Goal: Find specific page/section: Find specific page/section

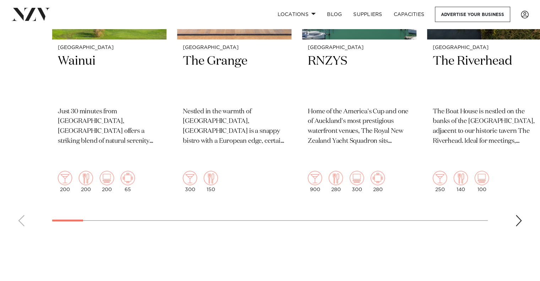
scroll to position [391, 0]
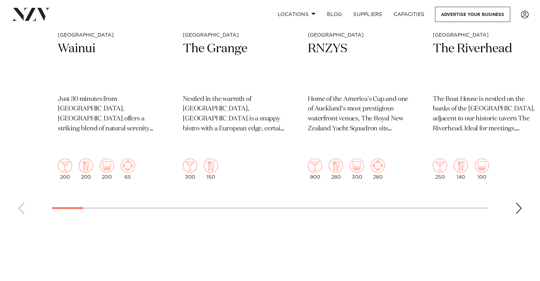
click at [520, 203] on div "Next slide" at bounding box center [518, 208] width 7 height 11
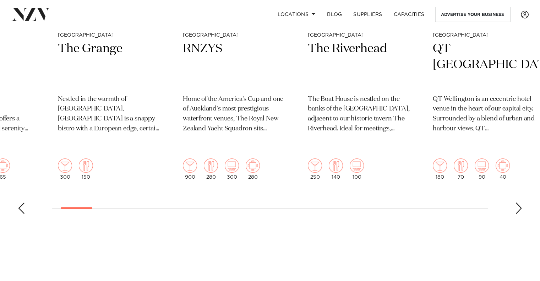
click at [514, 194] on swiper-container "Auckland Wainui Just 30 minutes from central Auckland, Wainui offers a striking…" at bounding box center [270, 47] width 540 height 346
click at [518, 203] on div "Next slide" at bounding box center [518, 208] width 7 height 11
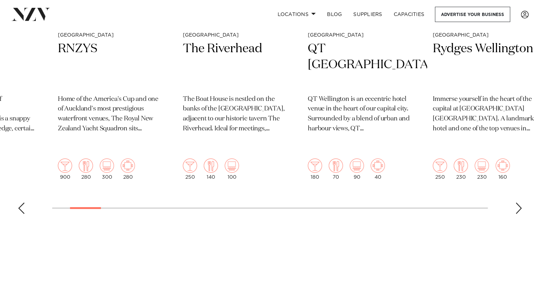
click at [518, 203] on div "Next slide" at bounding box center [518, 208] width 7 height 11
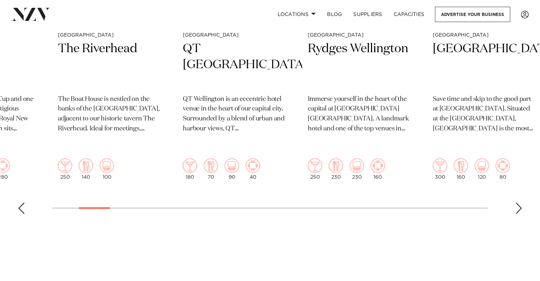
click at [516, 203] on div "Next slide" at bounding box center [518, 208] width 7 height 11
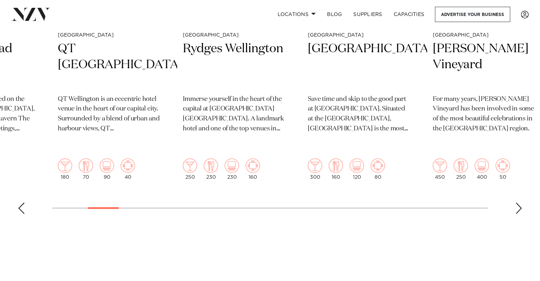
click at [516, 203] on div "Next slide" at bounding box center [518, 208] width 7 height 11
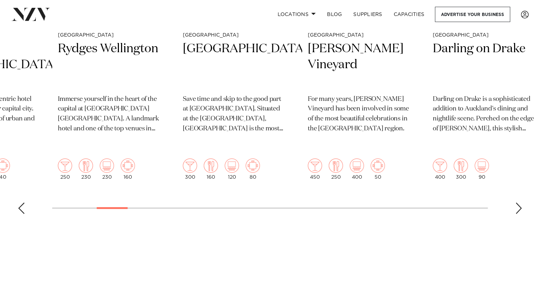
click at [516, 203] on div "Next slide" at bounding box center [518, 208] width 7 height 11
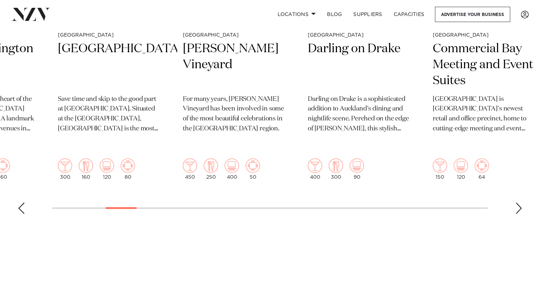
click at [516, 203] on div "Next slide" at bounding box center [518, 208] width 7 height 11
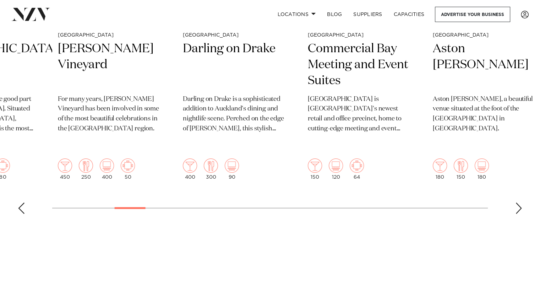
click at [516, 203] on div "Next slide" at bounding box center [518, 208] width 7 height 11
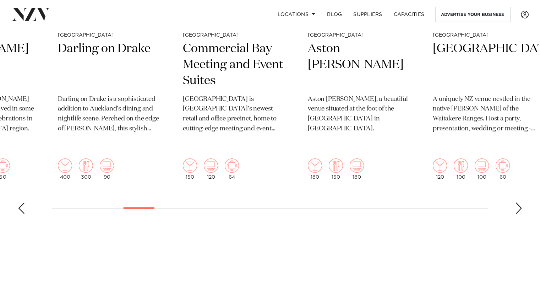
click at [516, 203] on div "Next slide" at bounding box center [518, 208] width 7 height 11
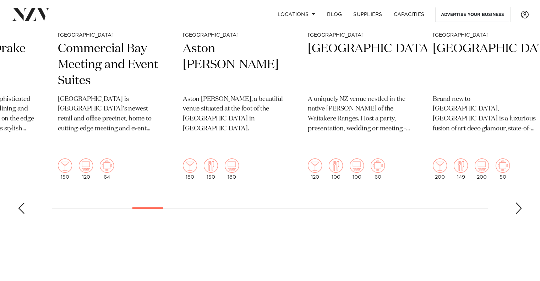
click at [516, 203] on div "Next slide" at bounding box center [518, 208] width 7 height 11
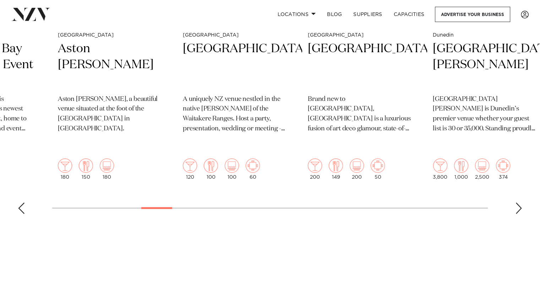
click at [515, 203] on div "Next slide" at bounding box center [518, 208] width 7 height 11
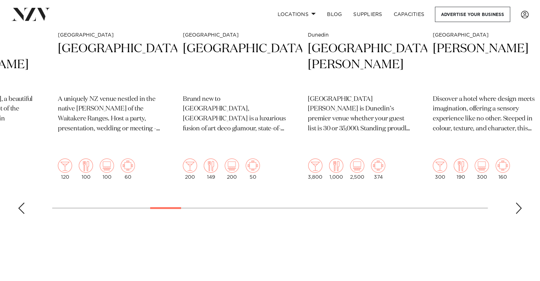
click at [519, 203] on div "Next slide" at bounding box center [518, 208] width 7 height 11
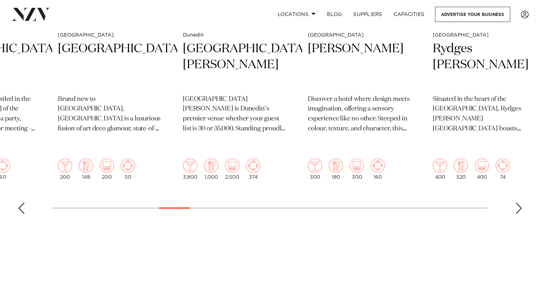
click at [519, 203] on div "Next slide" at bounding box center [518, 208] width 7 height 11
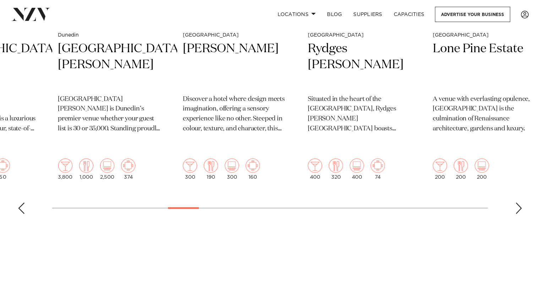
click at [519, 203] on div "Next slide" at bounding box center [518, 208] width 7 height 11
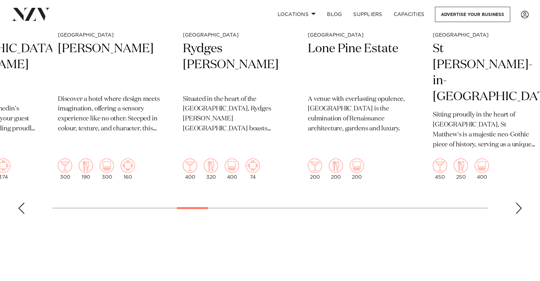
click at [519, 203] on div "Next slide" at bounding box center [518, 208] width 7 height 11
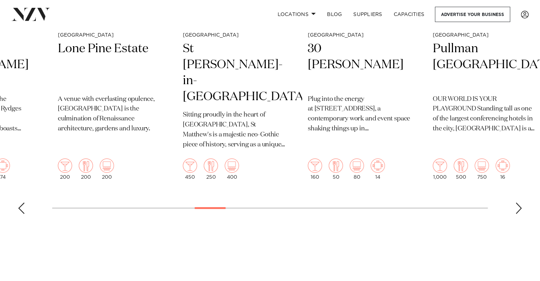
click at [517, 203] on div "Next slide" at bounding box center [518, 208] width 7 height 11
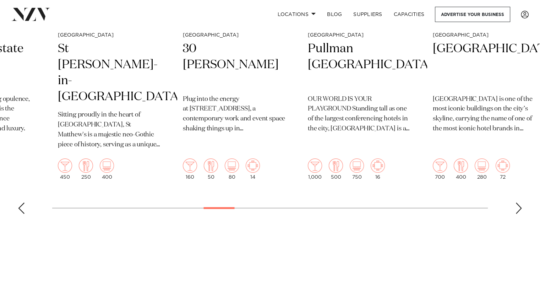
click at [517, 203] on div "Next slide" at bounding box center [518, 208] width 7 height 11
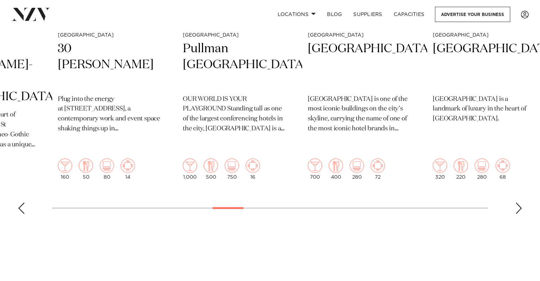
click at [517, 203] on div "Next slide" at bounding box center [518, 208] width 7 height 11
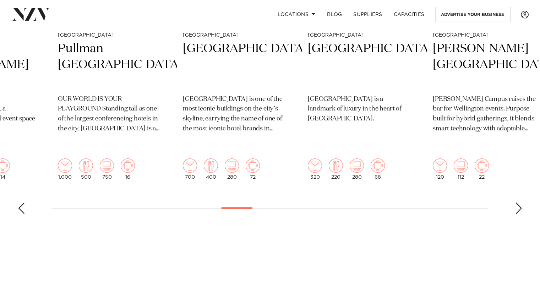
click at [517, 203] on div "Next slide" at bounding box center [518, 208] width 7 height 11
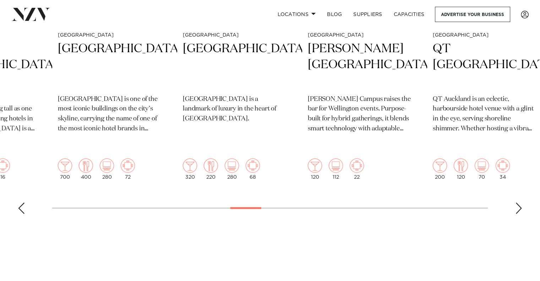
click at [517, 203] on div "Next slide" at bounding box center [518, 208] width 7 height 11
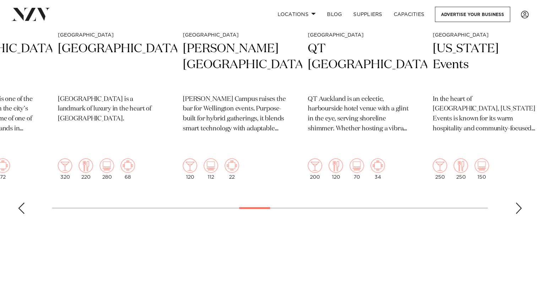
click at [517, 203] on div "Next slide" at bounding box center [518, 208] width 7 height 11
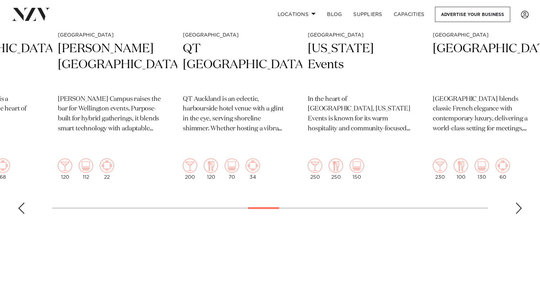
click at [517, 203] on div "Next slide" at bounding box center [518, 208] width 7 height 11
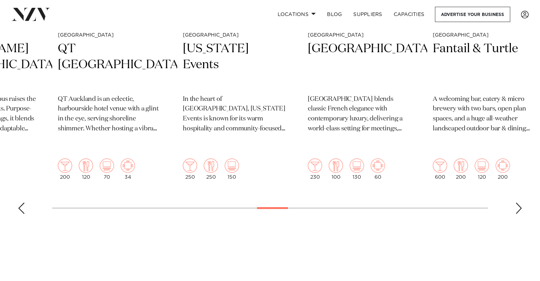
click at [517, 203] on div "Next slide" at bounding box center [518, 208] width 7 height 11
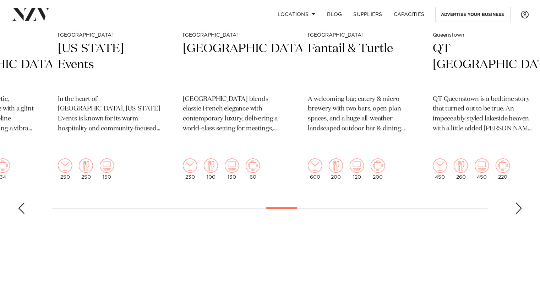
click at [517, 203] on div "Next slide" at bounding box center [518, 208] width 7 height 11
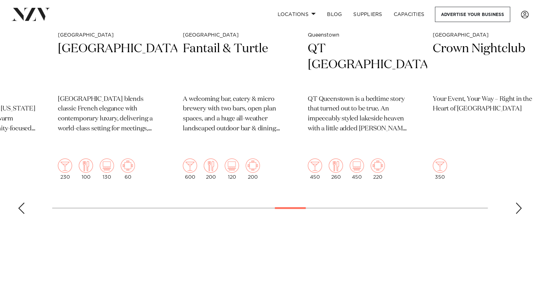
click at [517, 203] on div "Next slide" at bounding box center [518, 208] width 7 height 11
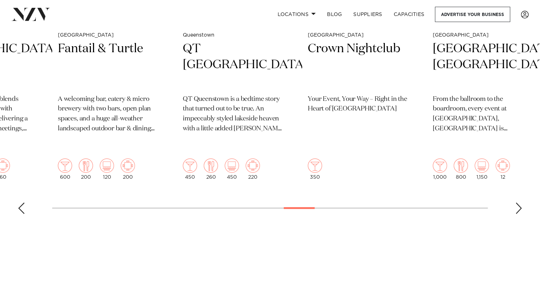
click at [517, 203] on div "Next slide" at bounding box center [518, 208] width 7 height 11
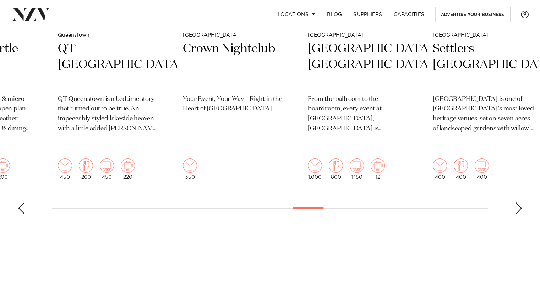
click at [517, 203] on div "Next slide" at bounding box center [518, 208] width 7 height 11
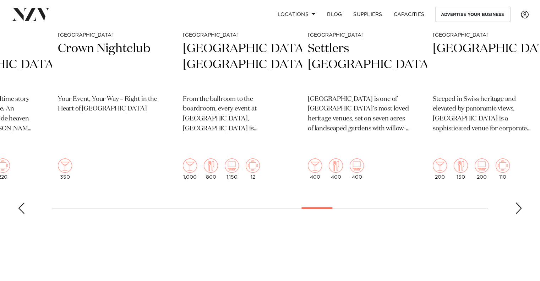
click at [517, 203] on div "Next slide" at bounding box center [518, 208] width 7 height 11
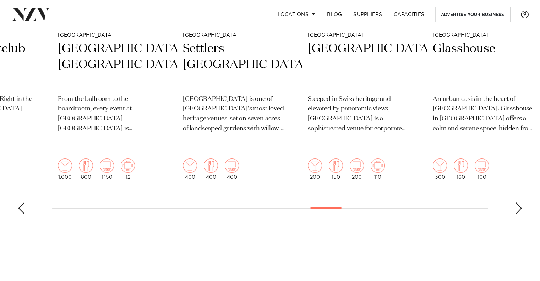
click at [517, 203] on div "Next slide" at bounding box center [518, 208] width 7 height 11
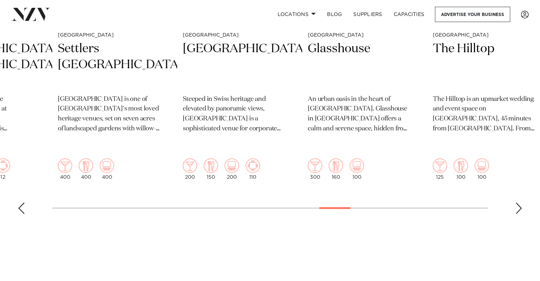
click at [517, 203] on div "Next slide" at bounding box center [518, 208] width 7 height 11
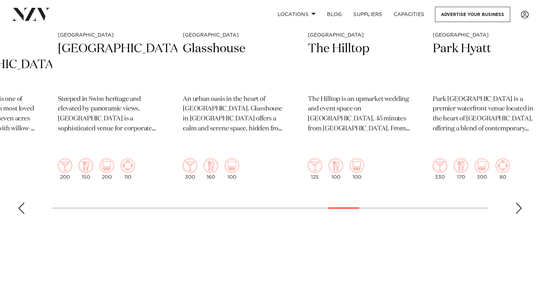
click at [517, 203] on div "Next slide" at bounding box center [518, 208] width 7 height 11
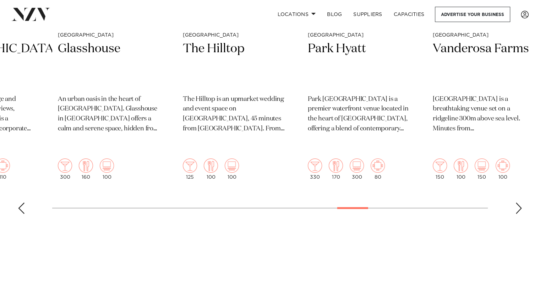
click at [517, 203] on div "Next slide" at bounding box center [518, 208] width 7 height 11
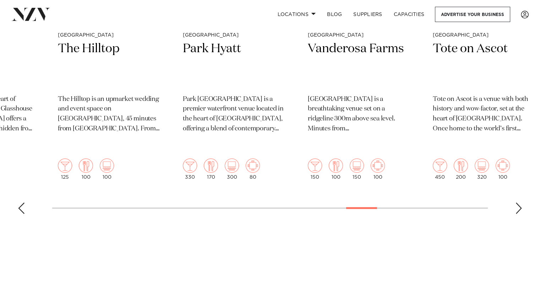
click at [517, 203] on div "Next slide" at bounding box center [518, 208] width 7 height 11
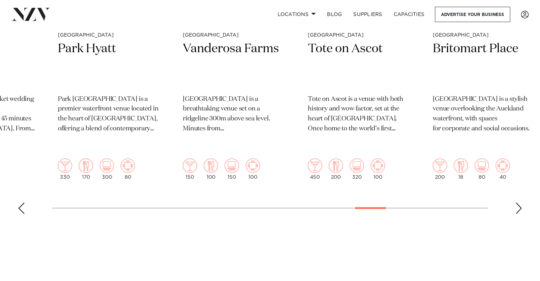
click at [517, 203] on div "Next slide" at bounding box center [518, 208] width 7 height 11
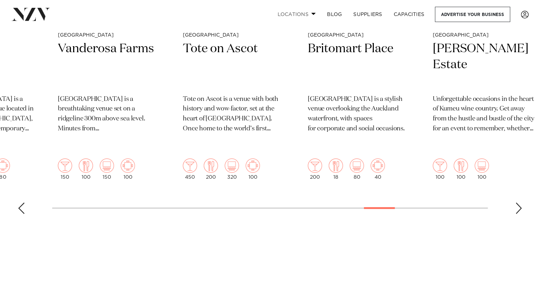
click at [312, 13] on span at bounding box center [314, 13] width 5 height 2
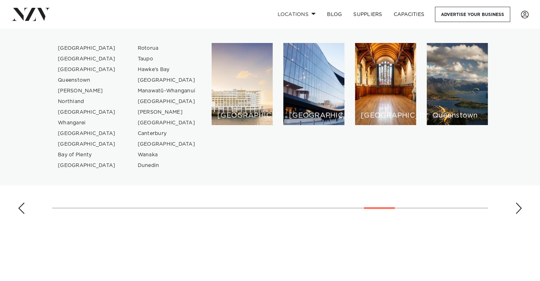
click at [519, 203] on div "Next slide" at bounding box center [518, 208] width 7 height 11
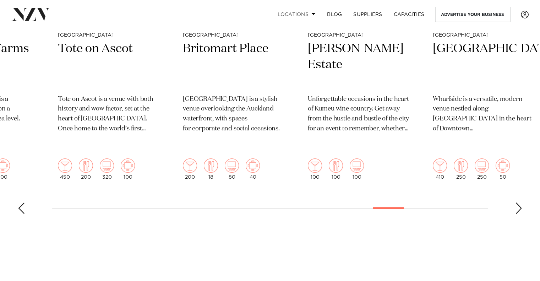
click at [312, 14] on span at bounding box center [314, 13] width 5 height 2
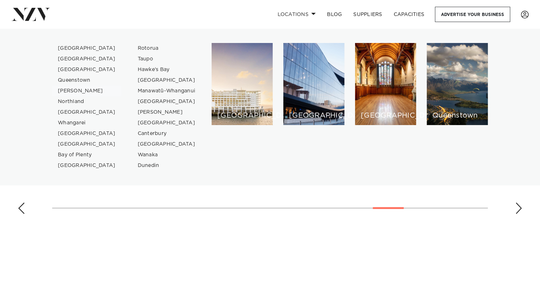
click at [72, 91] on link "[PERSON_NAME]" at bounding box center [86, 91] width 69 height 11
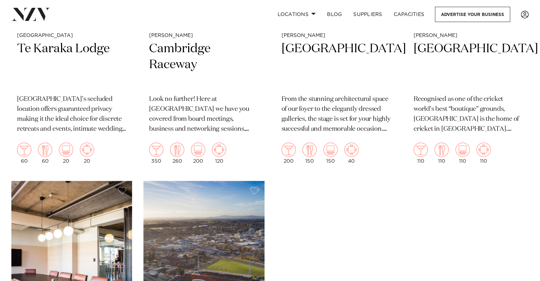
scroll to position [1172, 0]
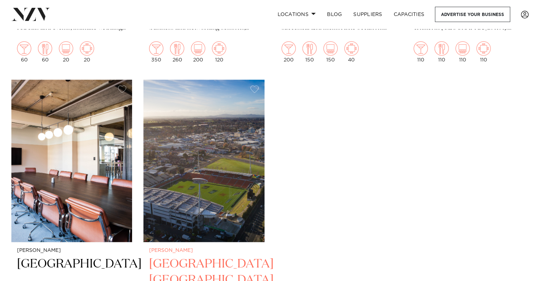
click at [182, 161] on img at bounding box center [204, 161] width 121 height 162
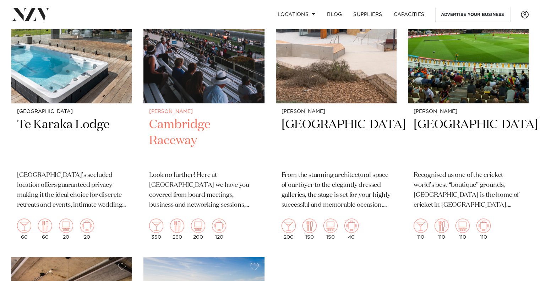
scroll to position [954, 0]
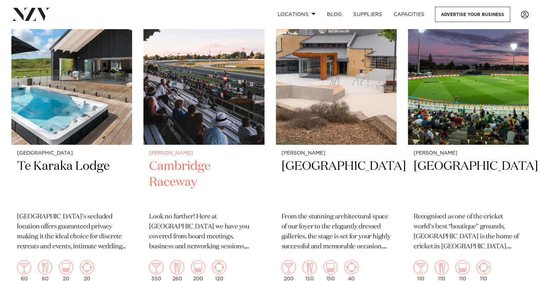
drag, startPoint x: 216, startPoint y: 83, endPoint x: 218, endPoint y: 87, distance: 4.6
click at [217, 82] on img at bounding box center [204, 64] width 121 height 162
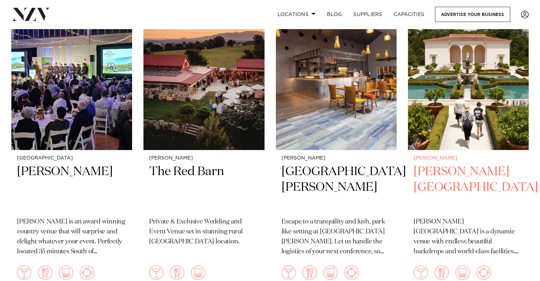
scroll to position [630, 0]
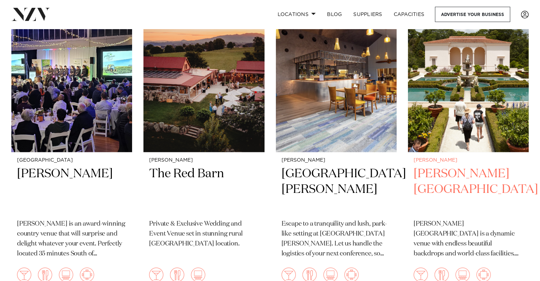
click at [474, 78] on img at bounding box center [468, 71] width 121 height 162
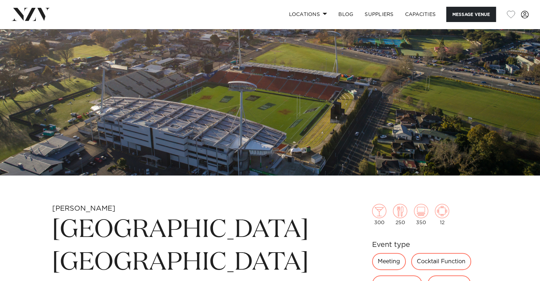
scroll to position [213, 0]
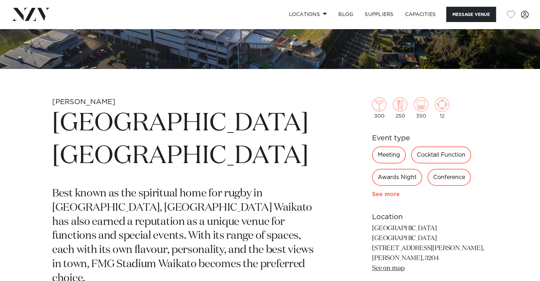
click at [388, 192] on link "See more" at bounding box center [399, 194] width 55 height 6
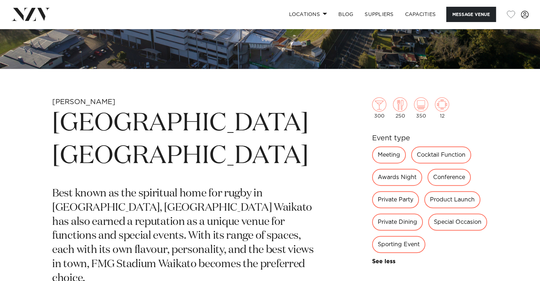
click at [445, 220] on div "Special Occasion" at bounding box center [457, 222] width 59 height 17
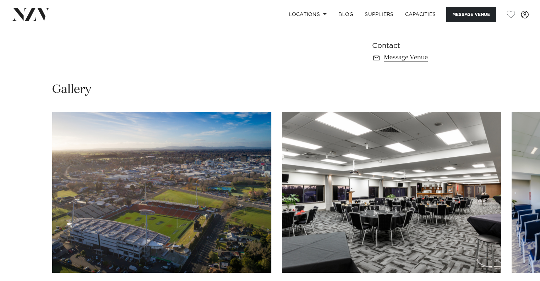
scroll to position [604, 0]
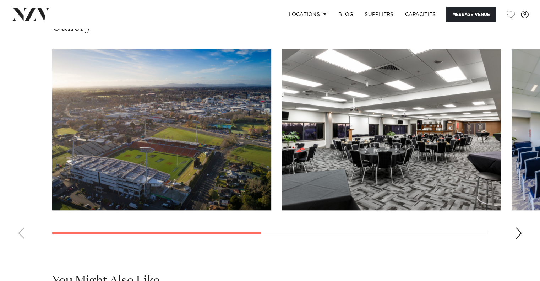
click at [518, 227] on div "Next slide" at bounding box center [518, 232] width 7 height 11
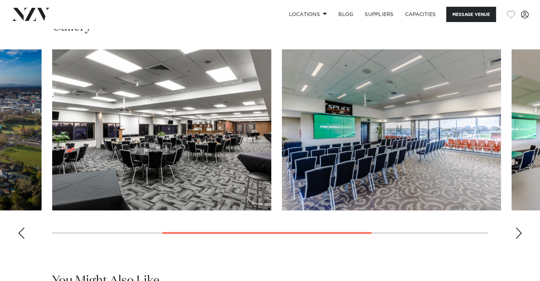
click at [518, 227] on div "Next slide" at bounding box center [518, 232] width 7 height 11
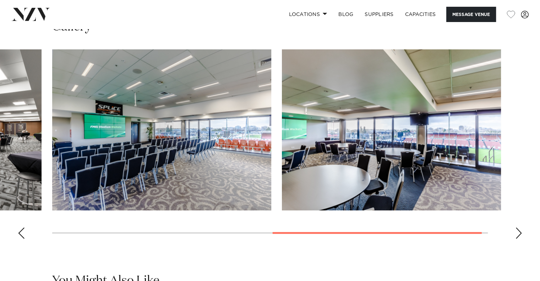
click at [520, 227] on div "Next slide" at bounding box center [518, 232] width 7 height 11
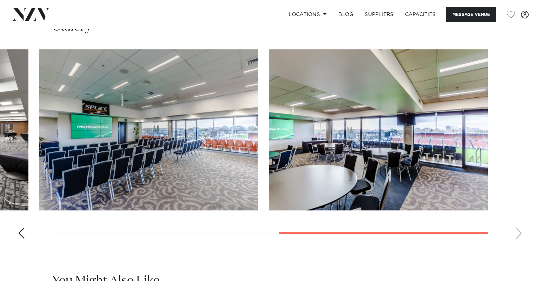
click at [520, 220] on swiper-container at bounding box center [270, 146] width 540 height 195
click at [23, 227] on div "Previous slide" at bounding box center [21, 232] width 7 height 11
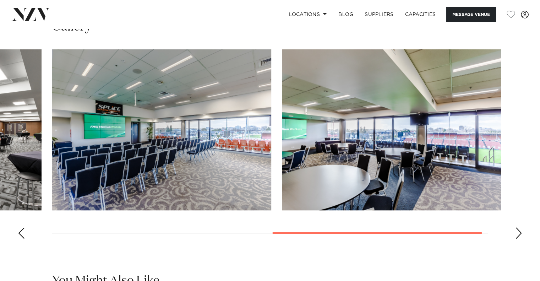
click at [23, 227] on div "Previous slide" at bounding box center [21, 232] width 7 height 11
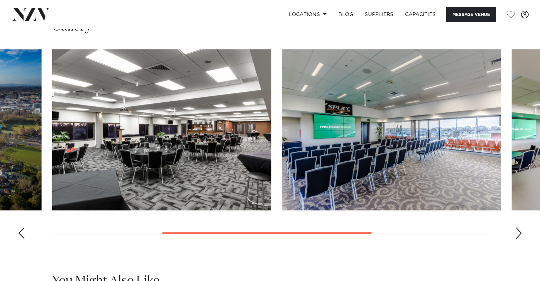
click at [24, 227] on div "Previous slide" at bounding box center [21, 232] width 7 height 11
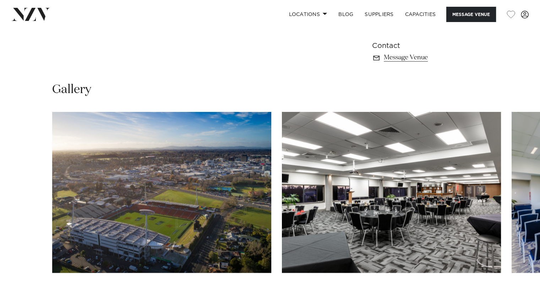
scroll to position [568, 0]
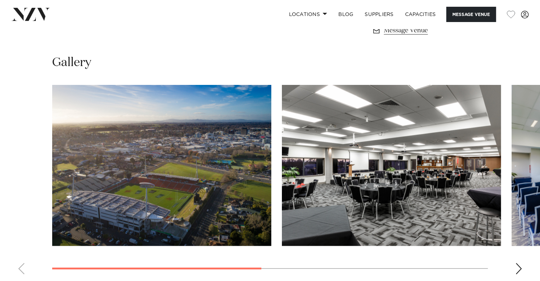
click at [517, 263] on div "Next slide" at bounding box center [518, 268] width 7 height 11
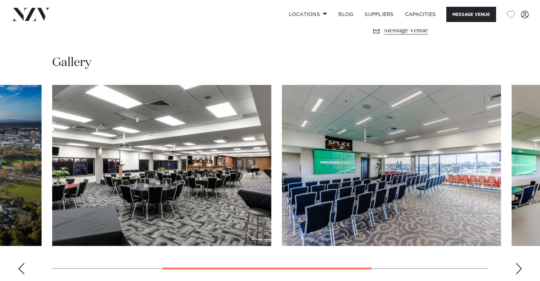
click at [516, 263] on div "Next slide" at bounding box center [518, 268] width 7 height 11
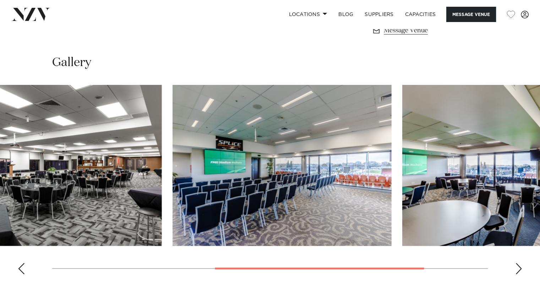
click at [272, 259] on swiper-container at bounding box center [270, 182] width 540 height 195
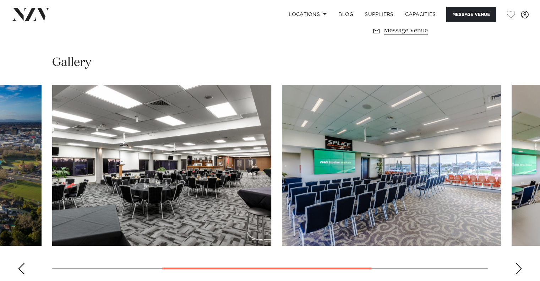
click at [146, 180] on img "2 / 4" at bounding box center [161, 165] width 219 height 161
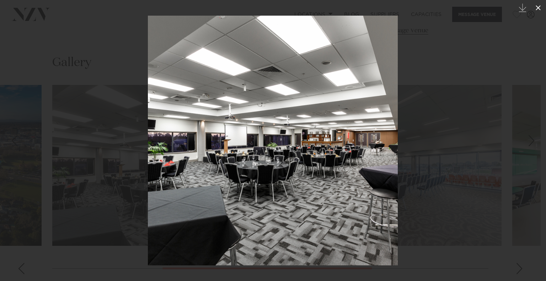
click at [536, 8] on icon at bounding box center [538, 8] width 9 height 9
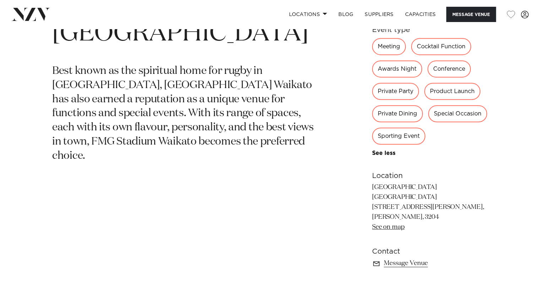
scroll to position [320, 0]
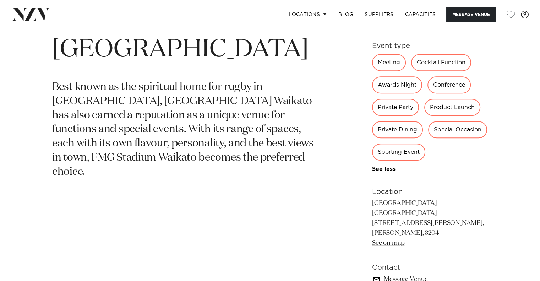
click at [392, 274] on link "Message Venue" at bounding box center [430, 279] width 116 height 10
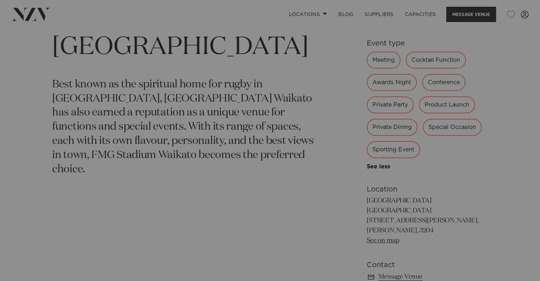
scroll to position [322, 0]
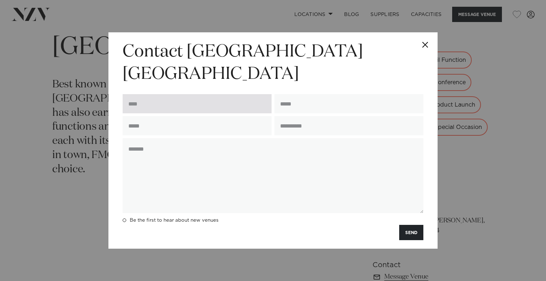
click at [187, 95] on input "text" at bounding box center [197, 103] width 149 height 19
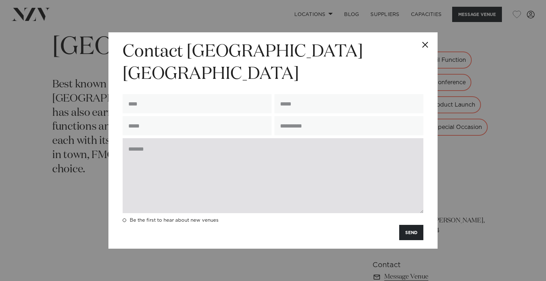
paste textarea "**********"
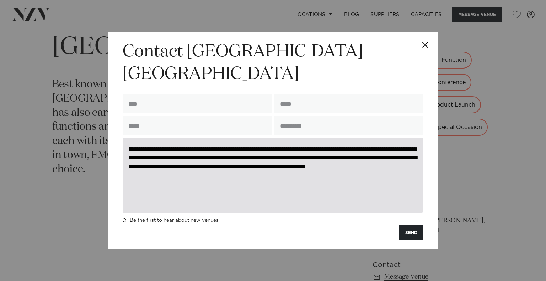
drag, startPoint x: 278, startPoint y: 137, endPoint x: 310, endPoint y: 136, distance: 32.0
click at [310, 138] on textarea "**********" at bounding box center [273, 175] width 301 height 75
click at [339, 139] on textarea "**********" at bounding box center [273, 175] width 301 height 75
drag, startPoint x: 330, startPoint y: 147, endPoint x: 356, endPoint y: 144, distance: 25.8
click at [356, 144] on textarea "**********" at bounding box center [273, 175] width 301 height 75
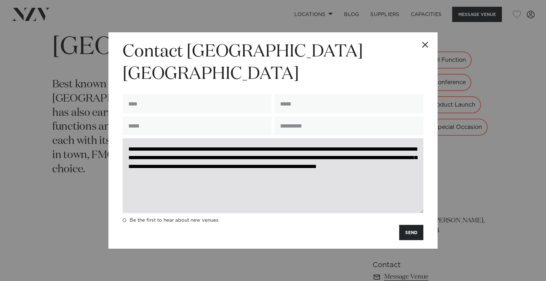
drag, startPoint x: 203, startPoint y: 157, endPoint x: 212, endPoint y: 157, distance: 9.6
click at [212, 157] on textarea "**********" at bounding box center [273, 175] width 301 height 75
drag, startPoint x: 179, startPoint y: 156, endPoint x: 212, endPoint y: 155, distance: 32.7
click at [212, 155] on textarea "**********" at bounding box center [273, 175] width 301 height 75
drag, startPoint x: 213, startPoint y: 154, endPoint x: 227, endPoint y: 177, distance: 27.3
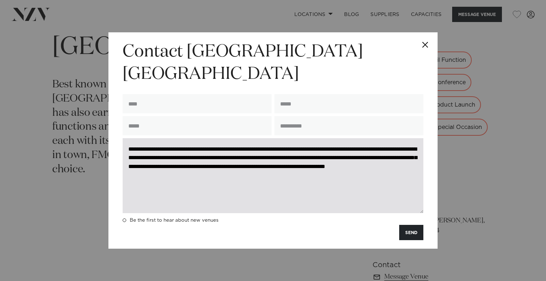
click at [213, 155] on textarea "**********" at bounding box center [273, 175] width 301 height 75
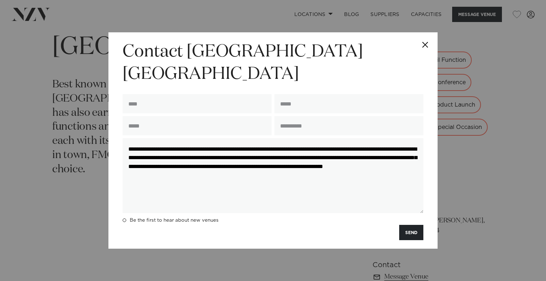
type textarea "**********"
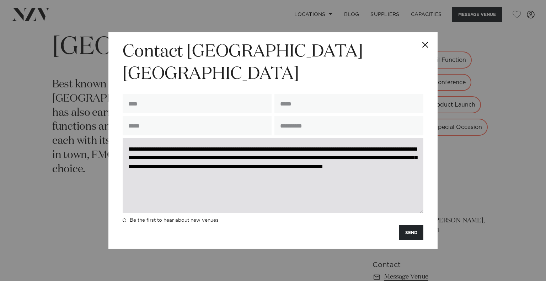
drag, startPoint x: 253, startPoint y: 181, endPoint x: 262, endPoint y: 180, distance: 9.3
click at [253, 181] on textarea "**********" at bounding box center [273, 175] width 301 height 75
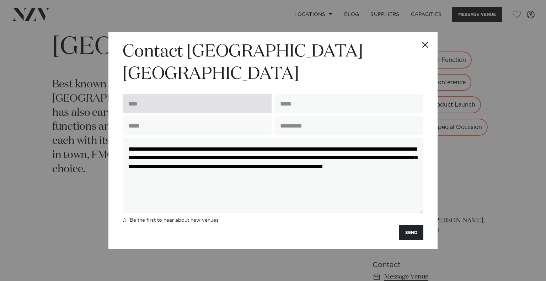
click at [153, 94] on input "text" at bounding box center [197, 103] width 149 height 19
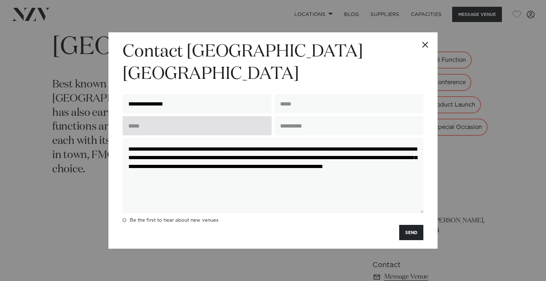
type input "**********"
click at [140, 116] on input "text" at bounding box center [197, 125] width 149 height 19
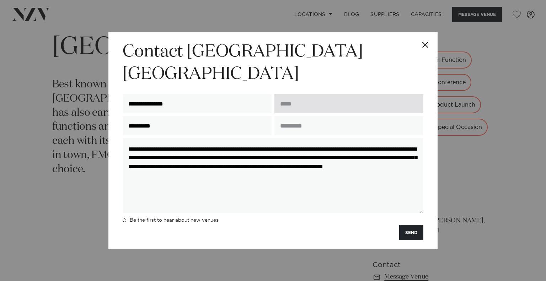
type input "**********"
click at [338, 94] on input "email" at bounding box center [348, 103] width 149 height 19
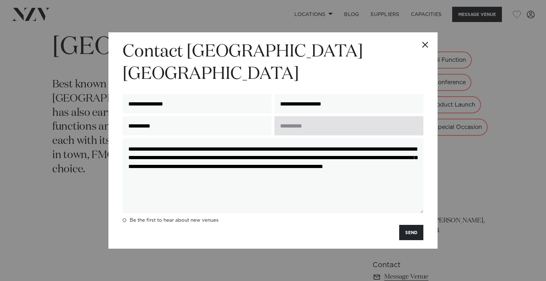
type input "**********"
click at [336, 116] on input "text" at bounding box center [348, 125] width 149 height 19
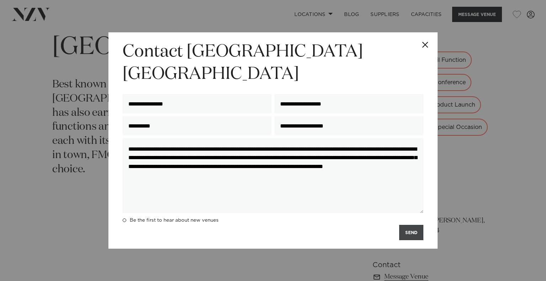
type input "**********"
click at [410, 225] on button "SEND" at bounding box center [411, 232] width 24 height 15
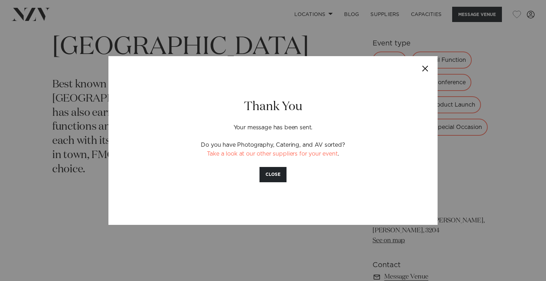
click at [425, 67] on button "Close" at bounding box center [424, 68] width 25 height 25
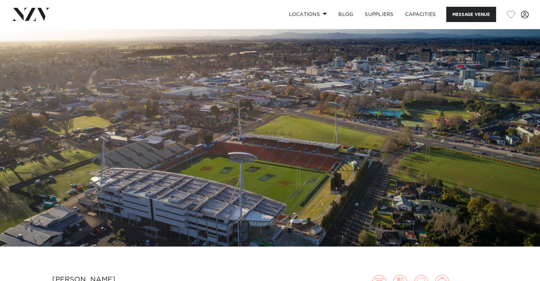
scroll to position [0, 0]
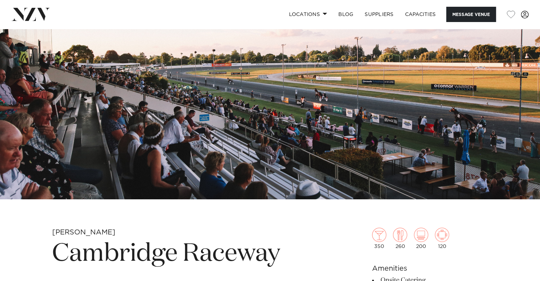
scroll to position [71, 0]
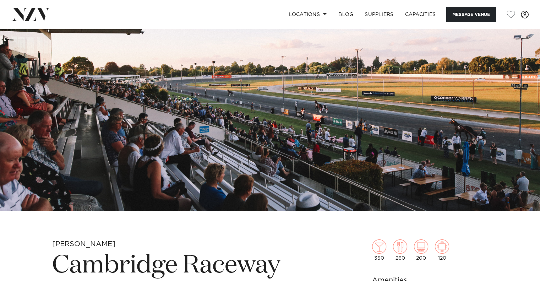
click at [445, 117] on img at bounding box center [270, 84] width 540 height 253
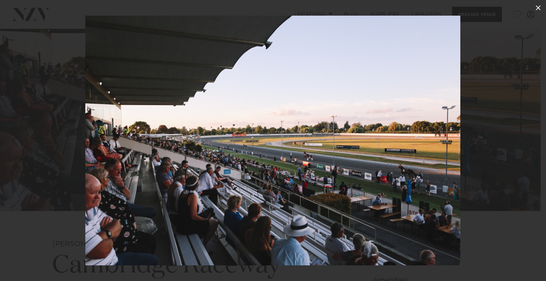
click at [534, 8] on icon at bounding box center [538, 8] width 9 height 9
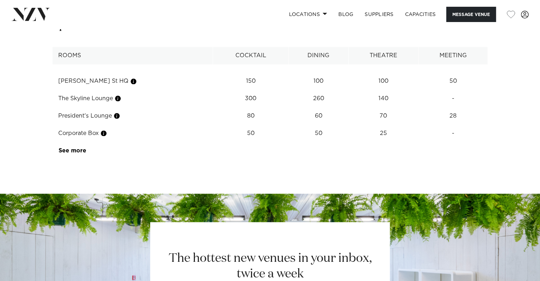
scroll to position [995, 0]
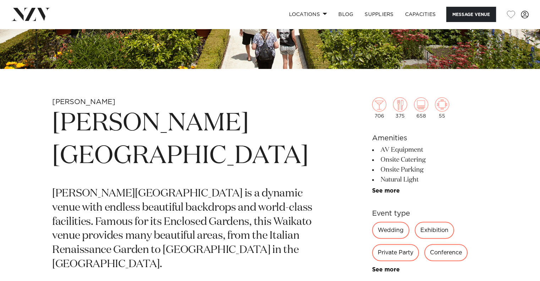
scroll to position [284, 0]
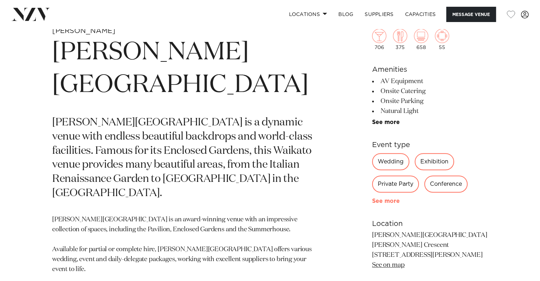
click at [391, 200] on link "See more" at bounding box center [399, 201] width 55 height 6
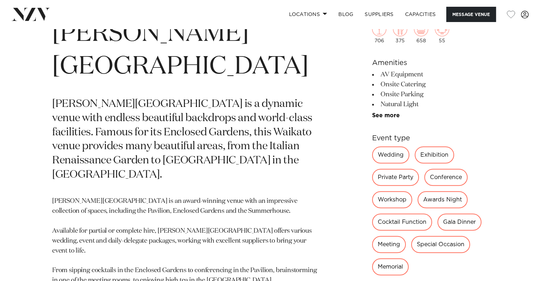
scroll to position [320, 0]
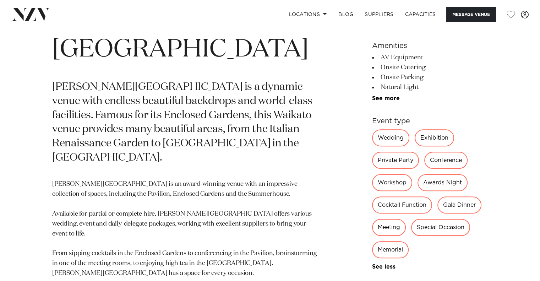
click at [411, 204] on div "Cocktail Function" at bounding box center [402, 204] width 60 height 17
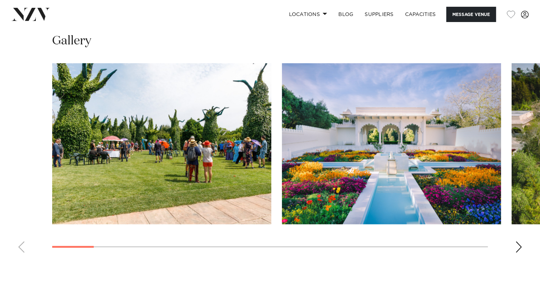
scroll to position [782, 0]
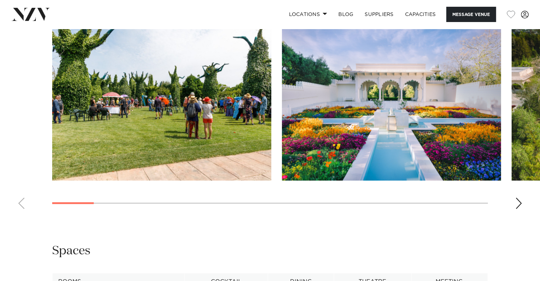
click at [521, 204] on div "Next slide" at bounding box center [518, 203] width 7 height 11
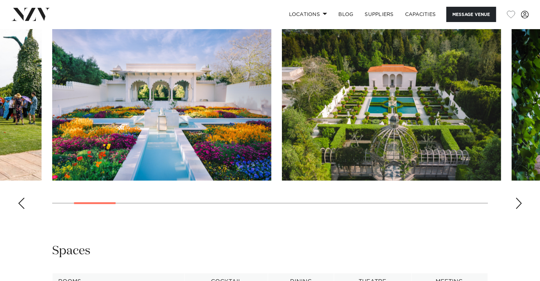
click at [520, 203] on div "Next slide" at bounding box center [518, 203] width 7 height 11
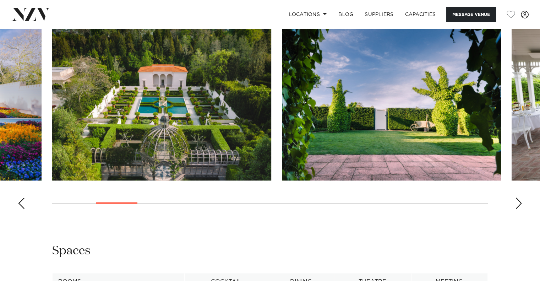
click at [519, 203] on div "Next slide" at bounding box center [518, 203] width 7 height 11
